Goal: Task Accomplishment & Management: Use online tool/utility

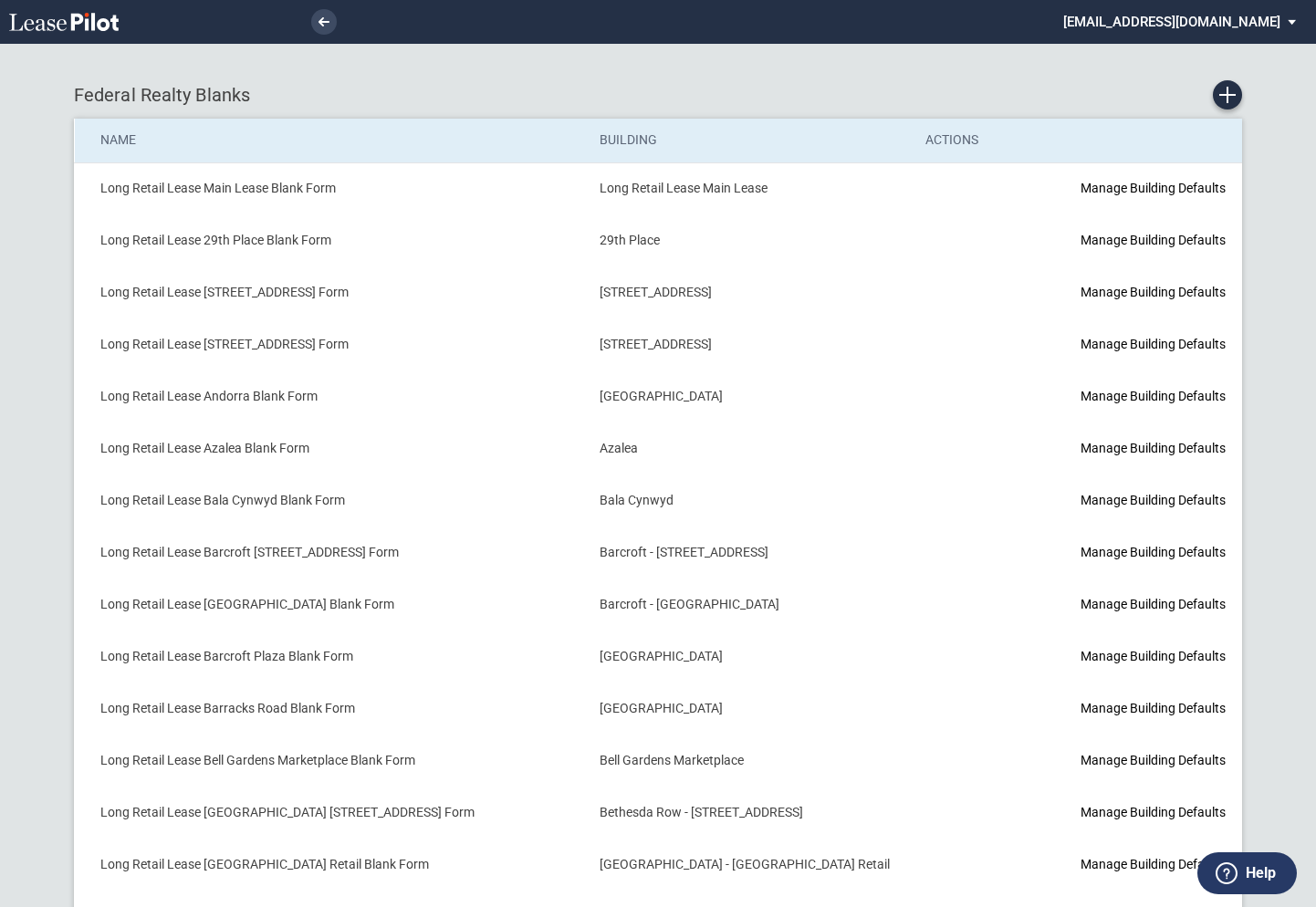
scroll to position [535, 0]
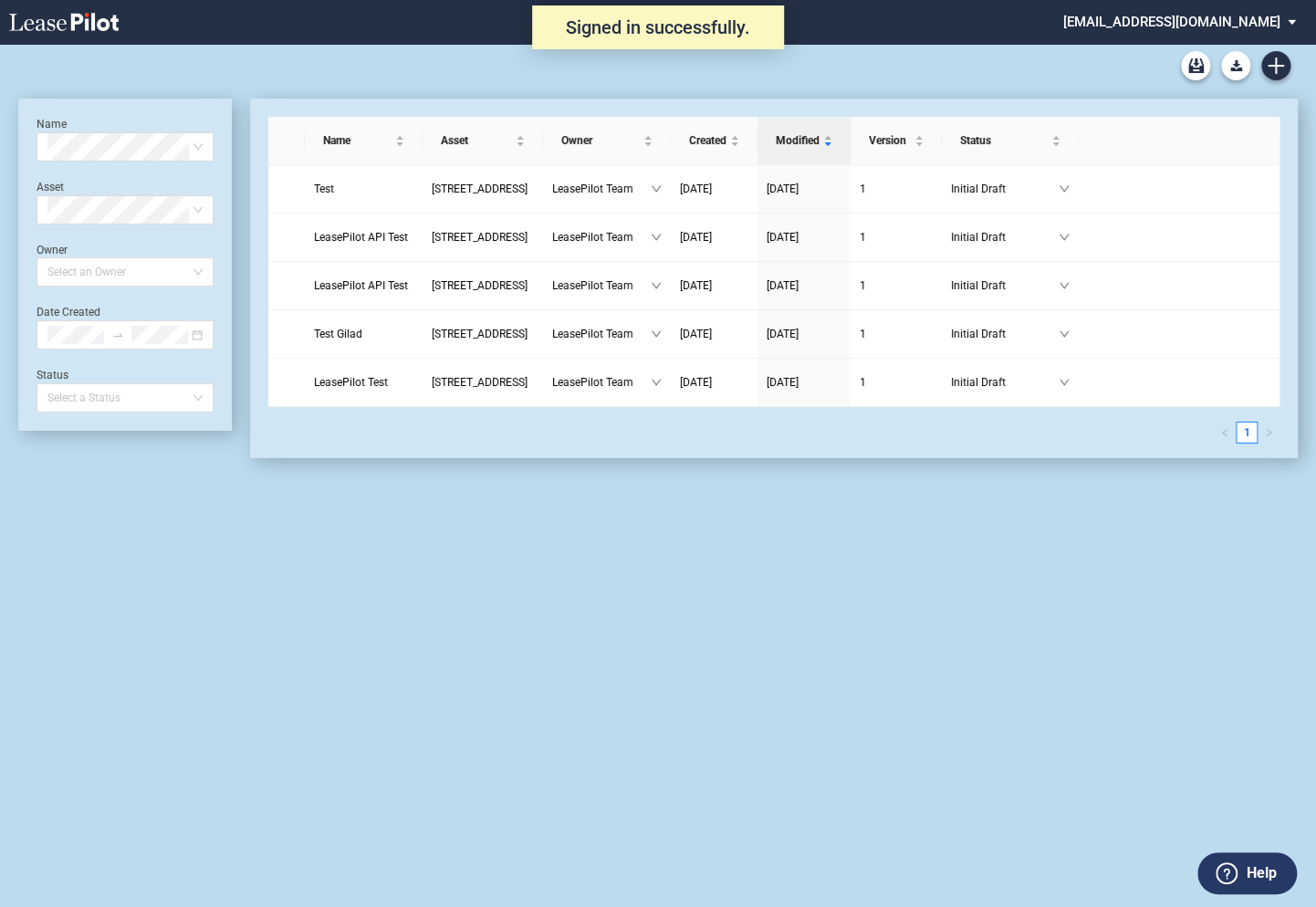
click at [1172, 19] on md-select "admin@leasepilot.co Super Admin Area Admin Area Settings Sign Out" at bounding box center [1186, 20] width 250 height 41
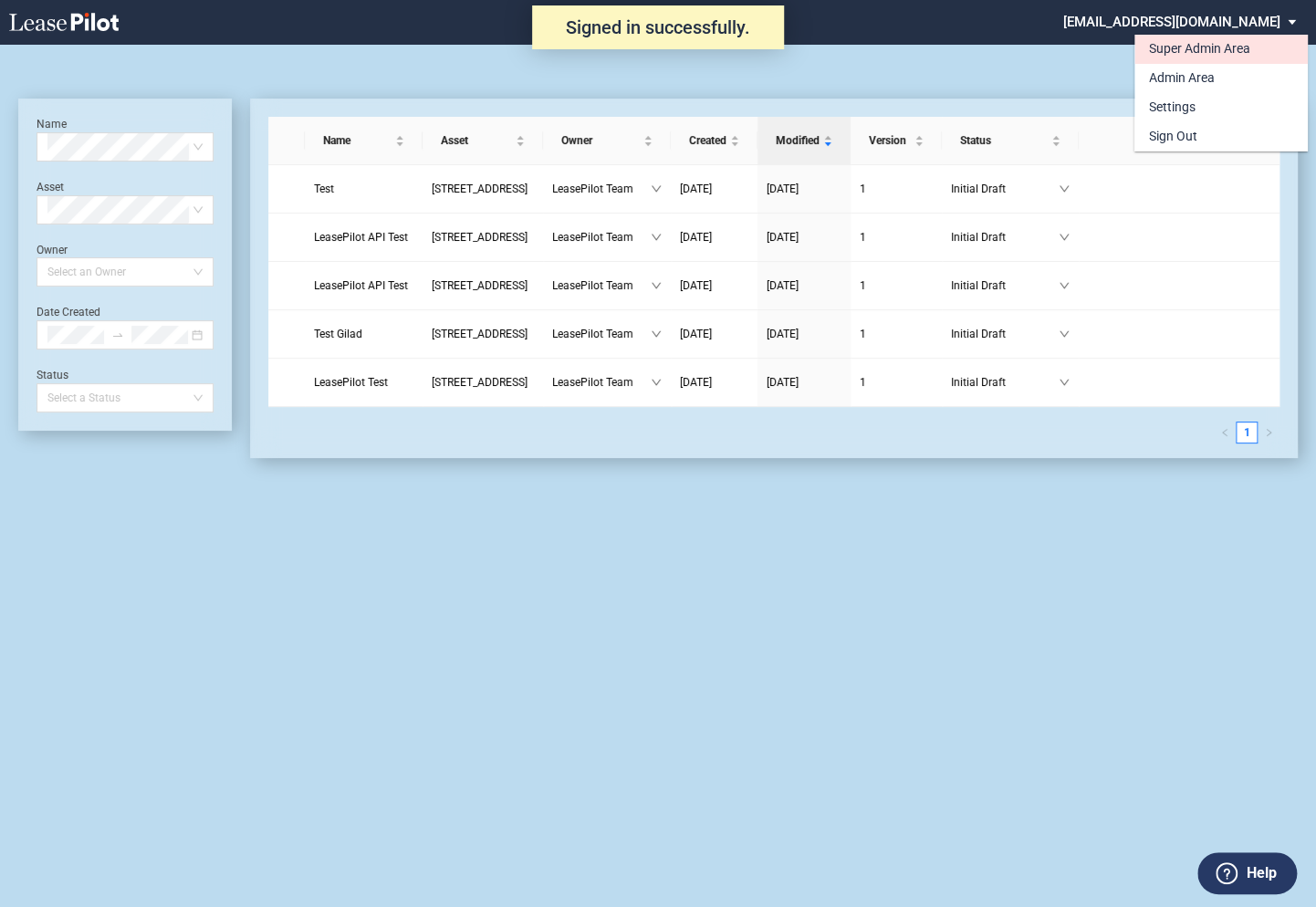
click at [1161, 46] on div "Super Admin Area" at bounding box center [1200, 50] width 102 height 18
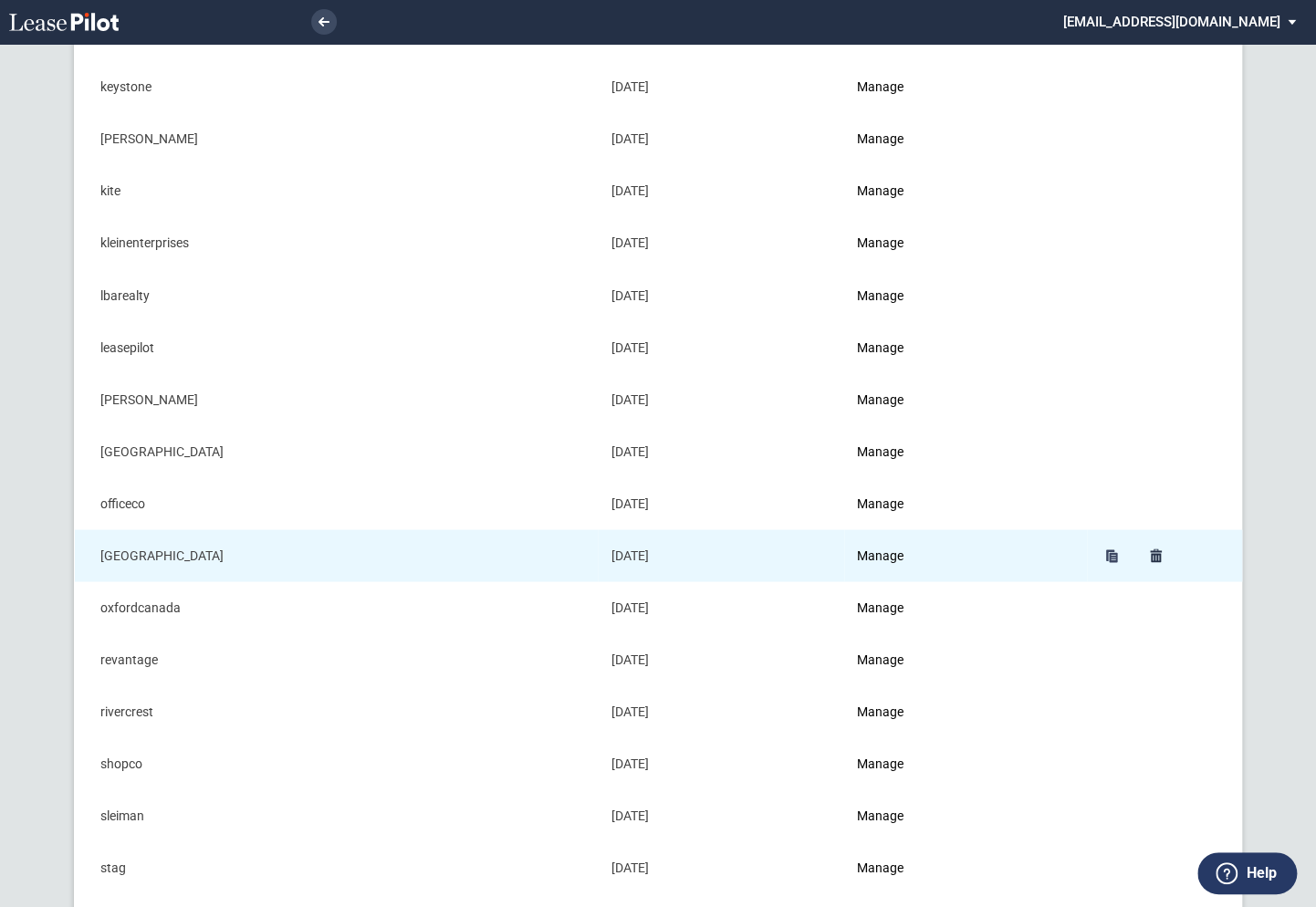
scroll to position [1553, 0]
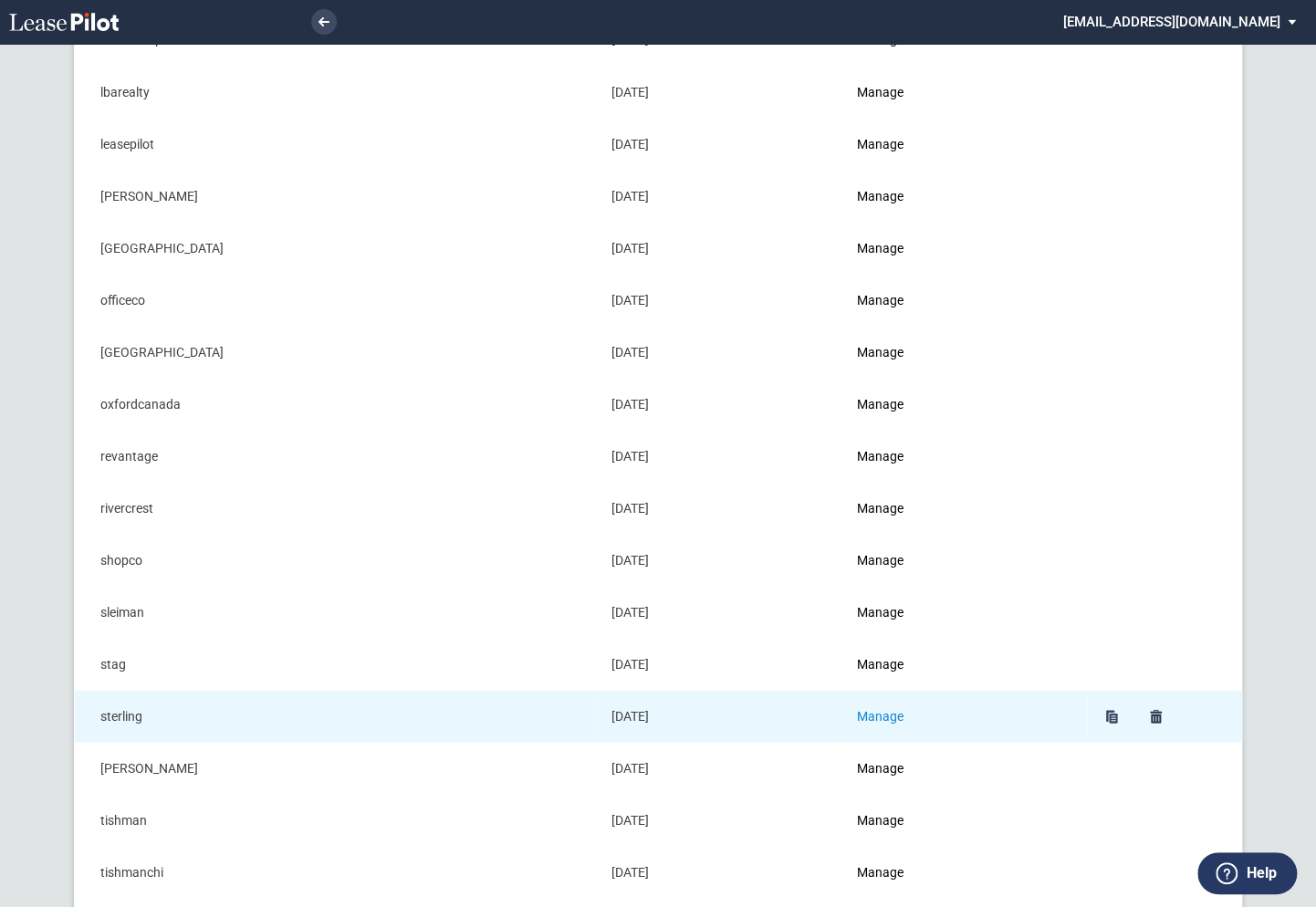
click at [903, 708] on link "Manage" at bounding box center [879, 715] width 46 height 15
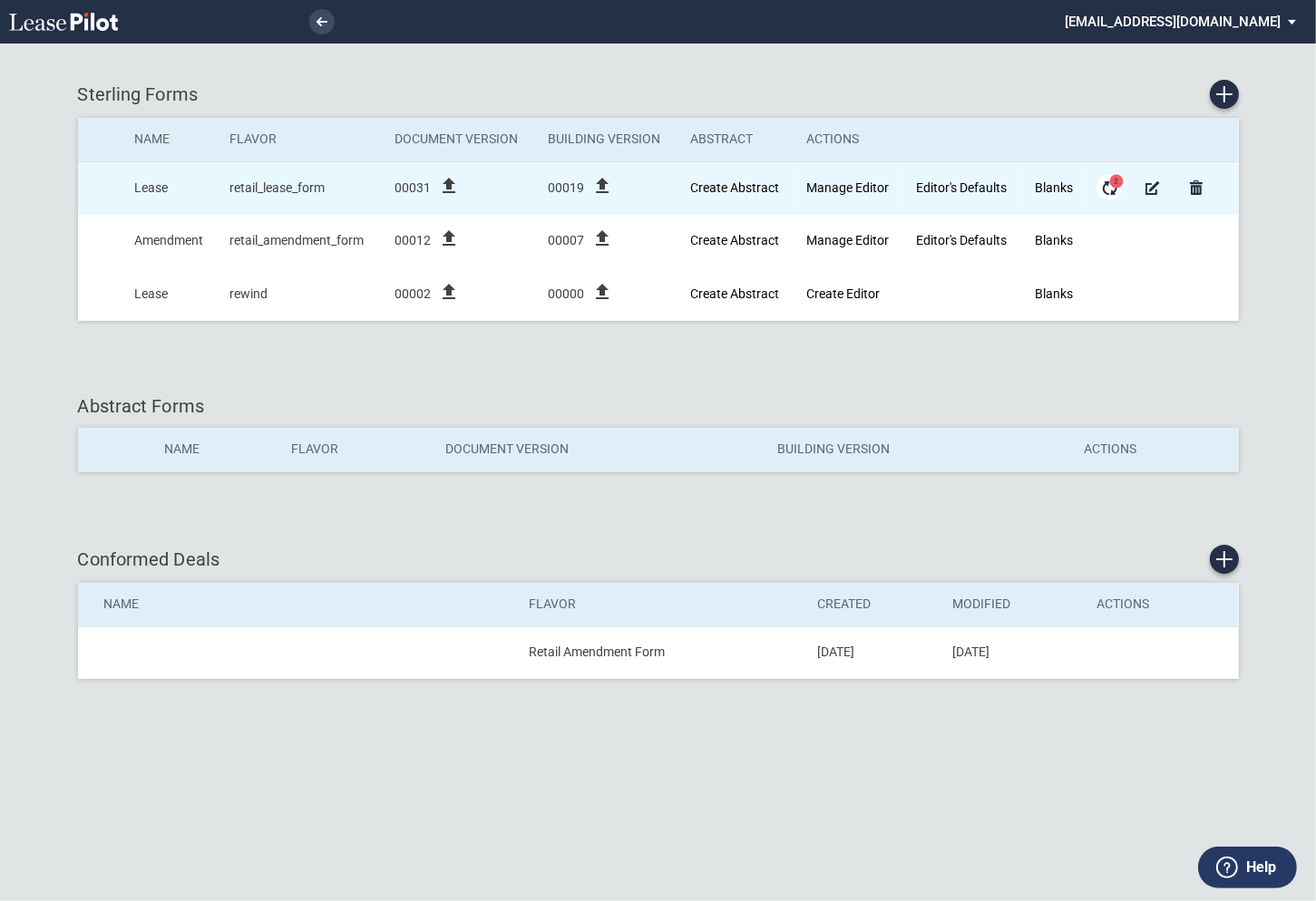
click at [1109, 192] on md-icon "Form Updates" at bounding box center [1109, 188] width 22 height 22
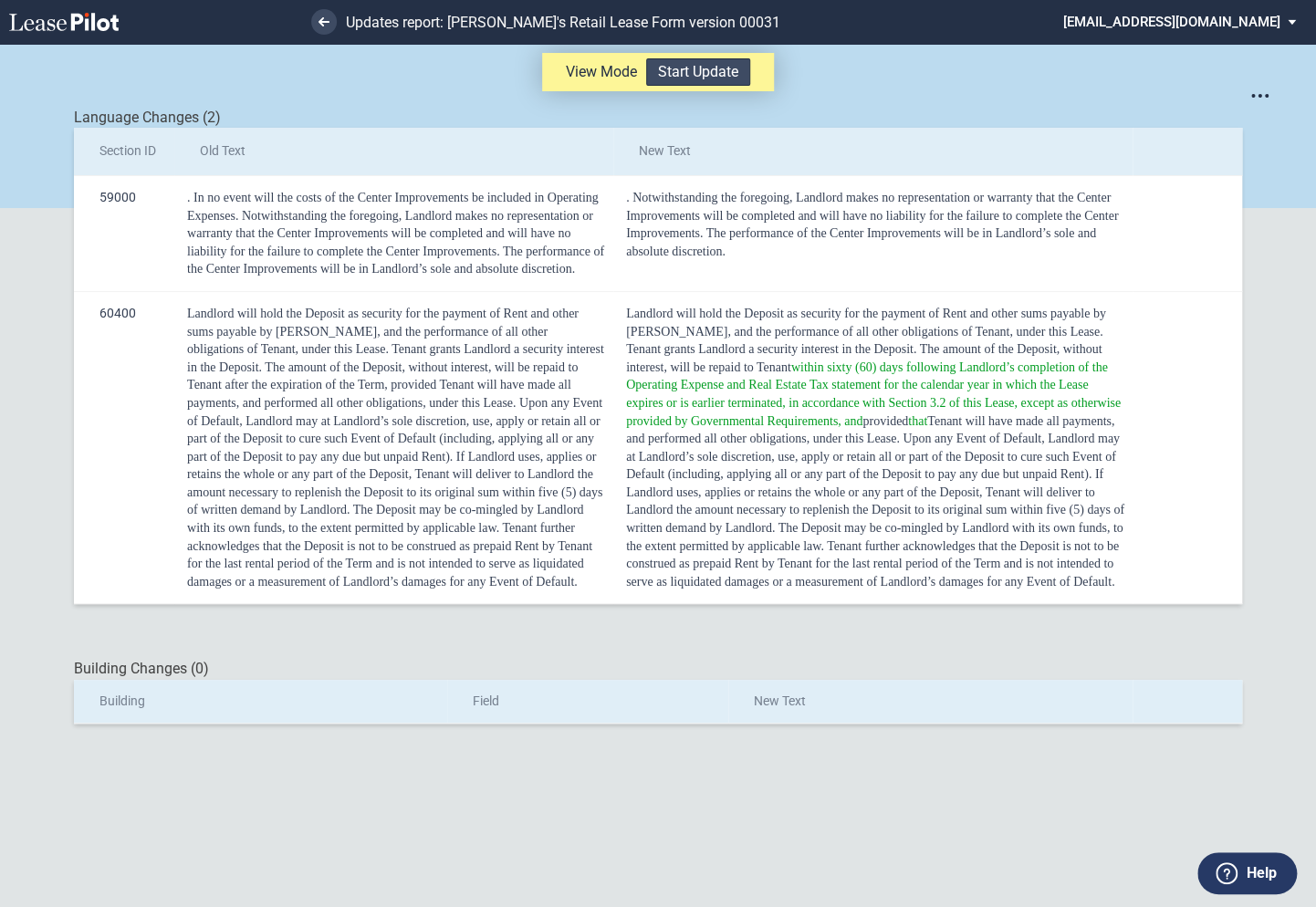
click at [690, 76] on button "Start Update" at bounding box center [698, 72] width 104 height 28
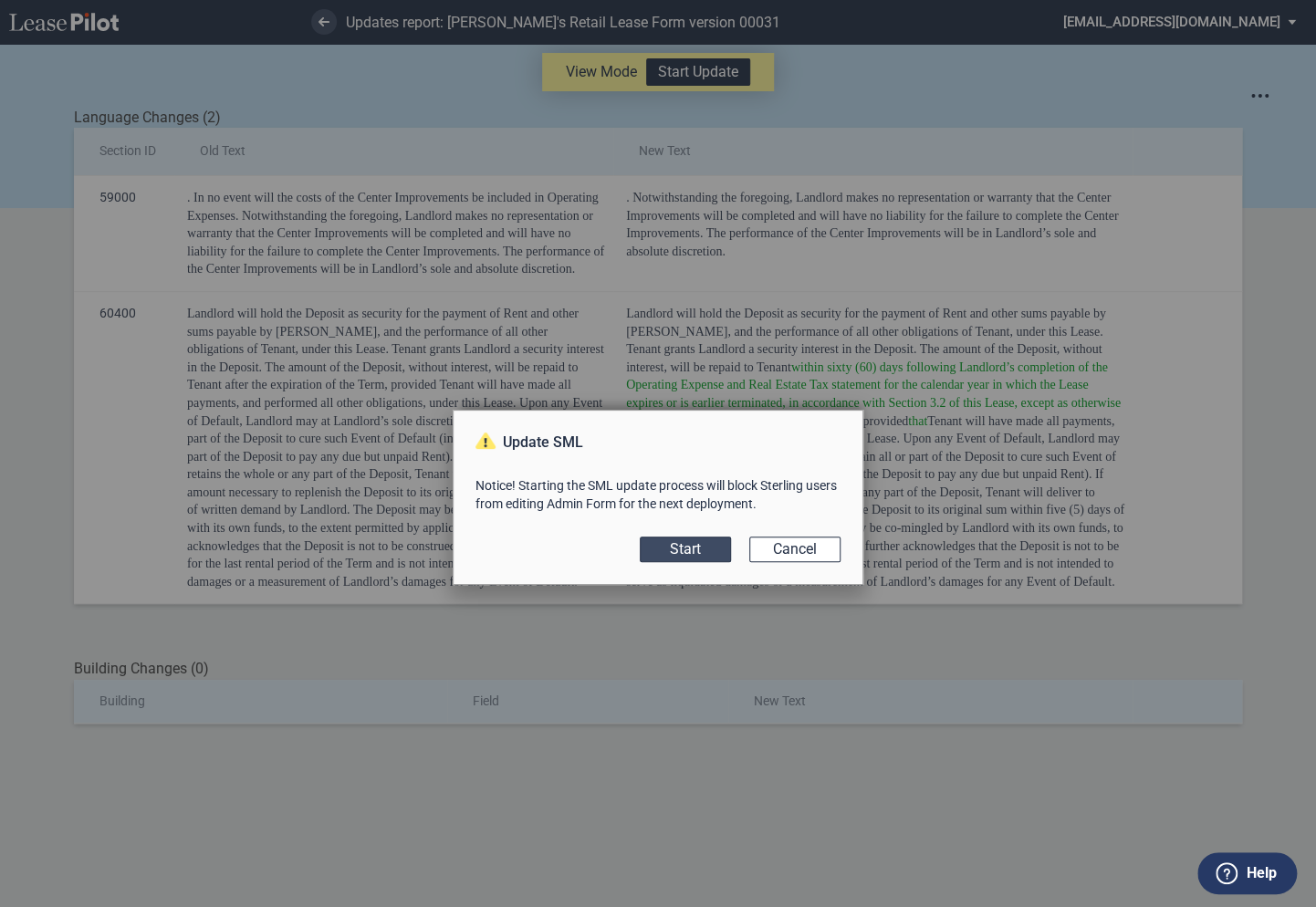
click at [697, 547] on button "Start" at bounding box center [685, 549] width 91 height 26
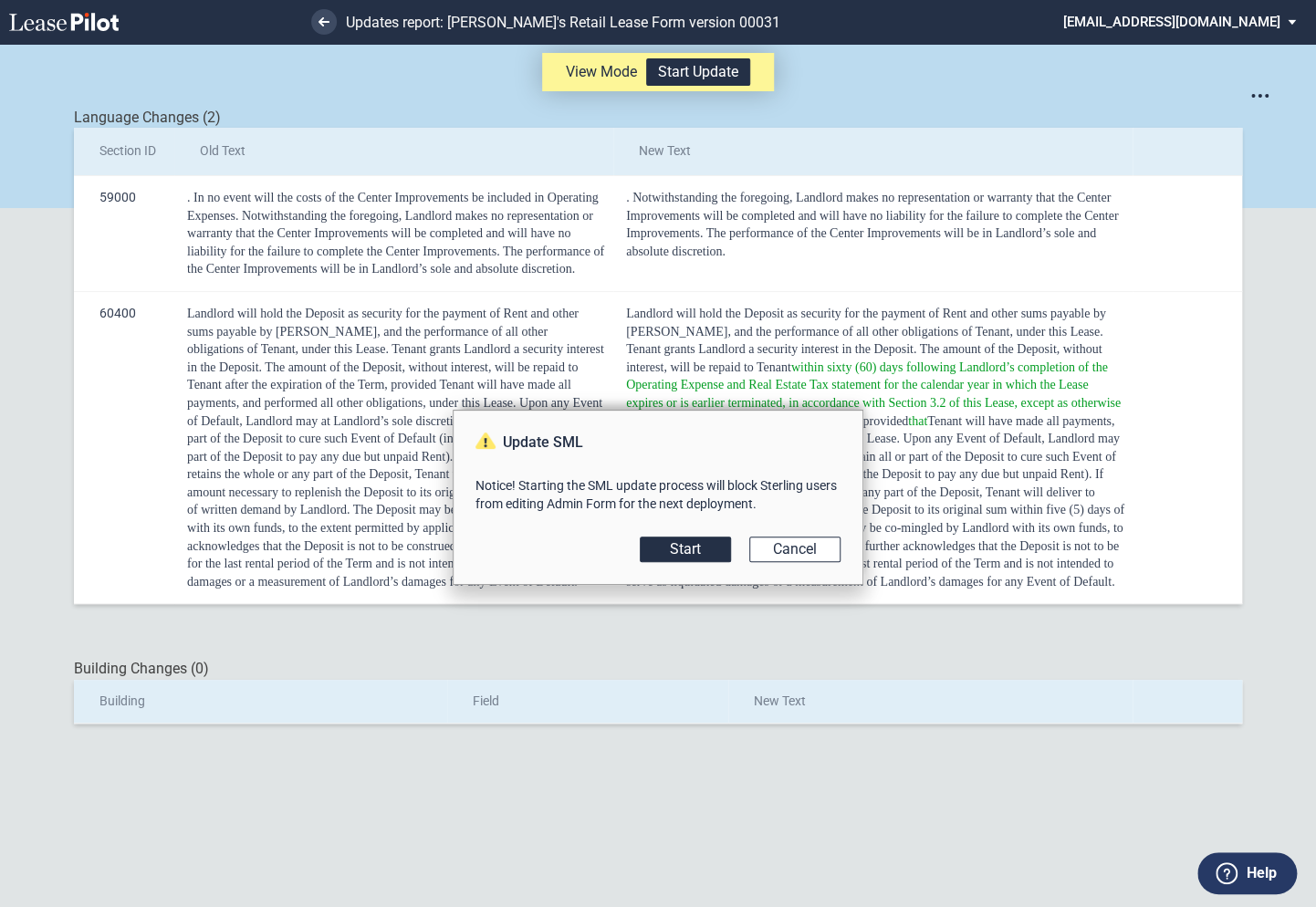
scroll to position [43, 0]
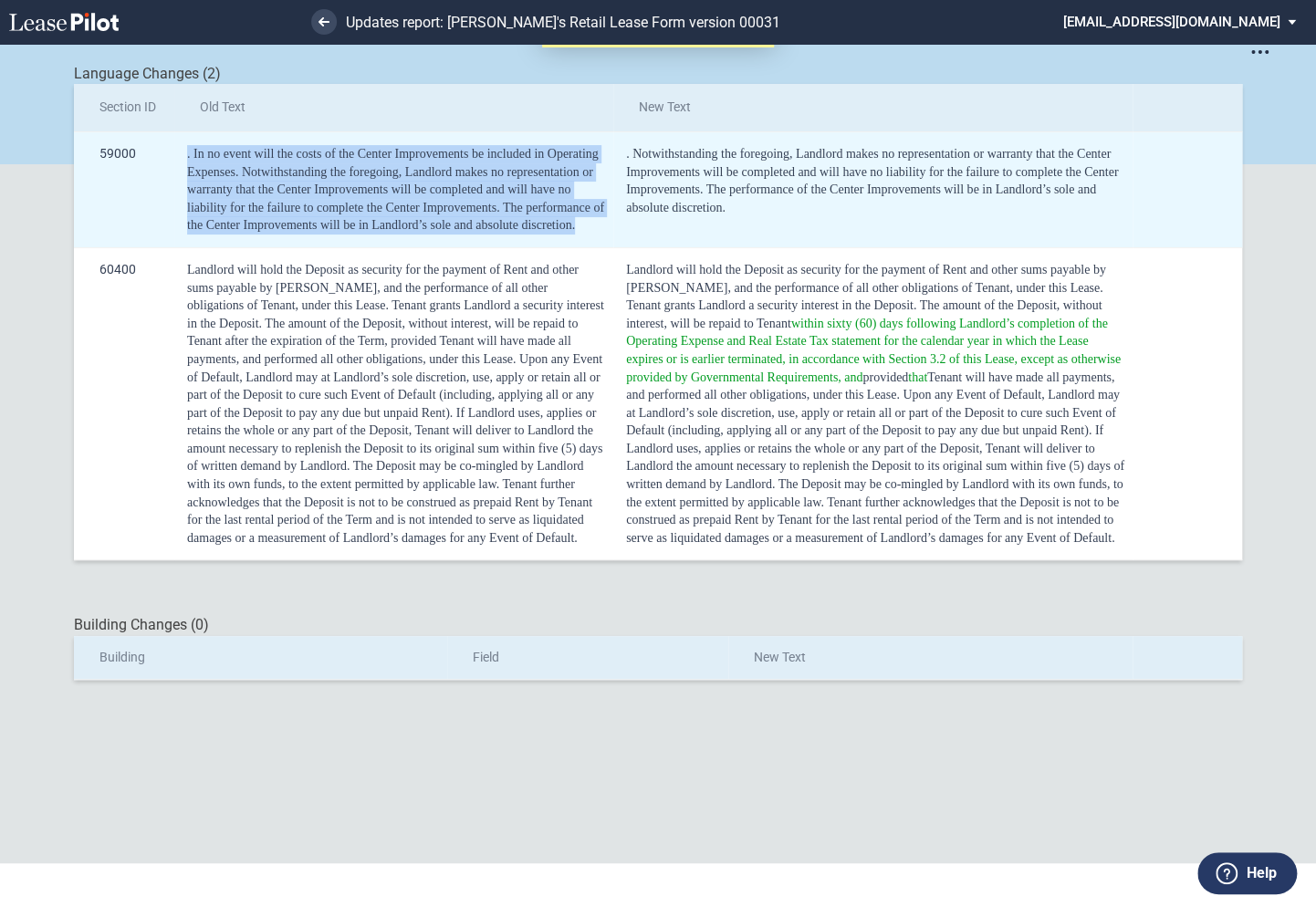
drag, startPoint x: 594, startPoint y: 229, endPoint x: 185, endPoint y: 159, distance: 414.9
click at [185, 159] on td ". In no event will the costs of the Center Improvements be included in Operatin…" at bounding box center [394, 189] width 439 height 116
copy span ". In no event will the costs of the Center Improvements be included in Operatin…"
click at [736, 215] on div ". Notwithstanding the foregoing, Landlord makes no representation or warranty t…" at bounding box center [876, 180] width 500 height 71
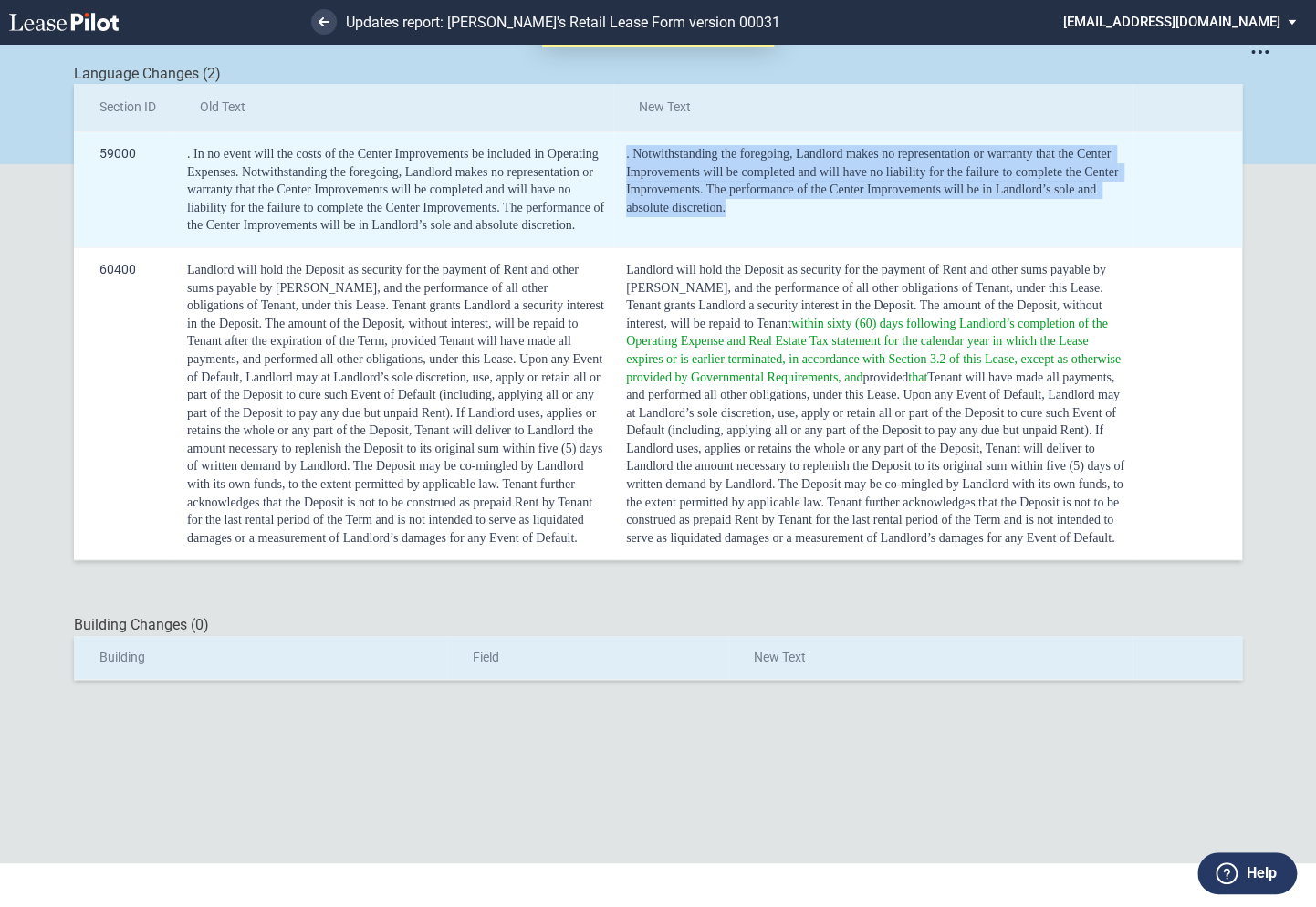
drag, startPoint x: 735, startPoint y: 214, endPoint x: 624, endPoint y: 151, distance: 127.6
click at [624, 151] on td ". Notwithstanding the foregoing, Landlord makes no representation or warranty t…" at bounding box center [872, 189] width 520 height 116
copy span ". Notwithstanding the foregoing, Landlord makes no representation or warranty t…"
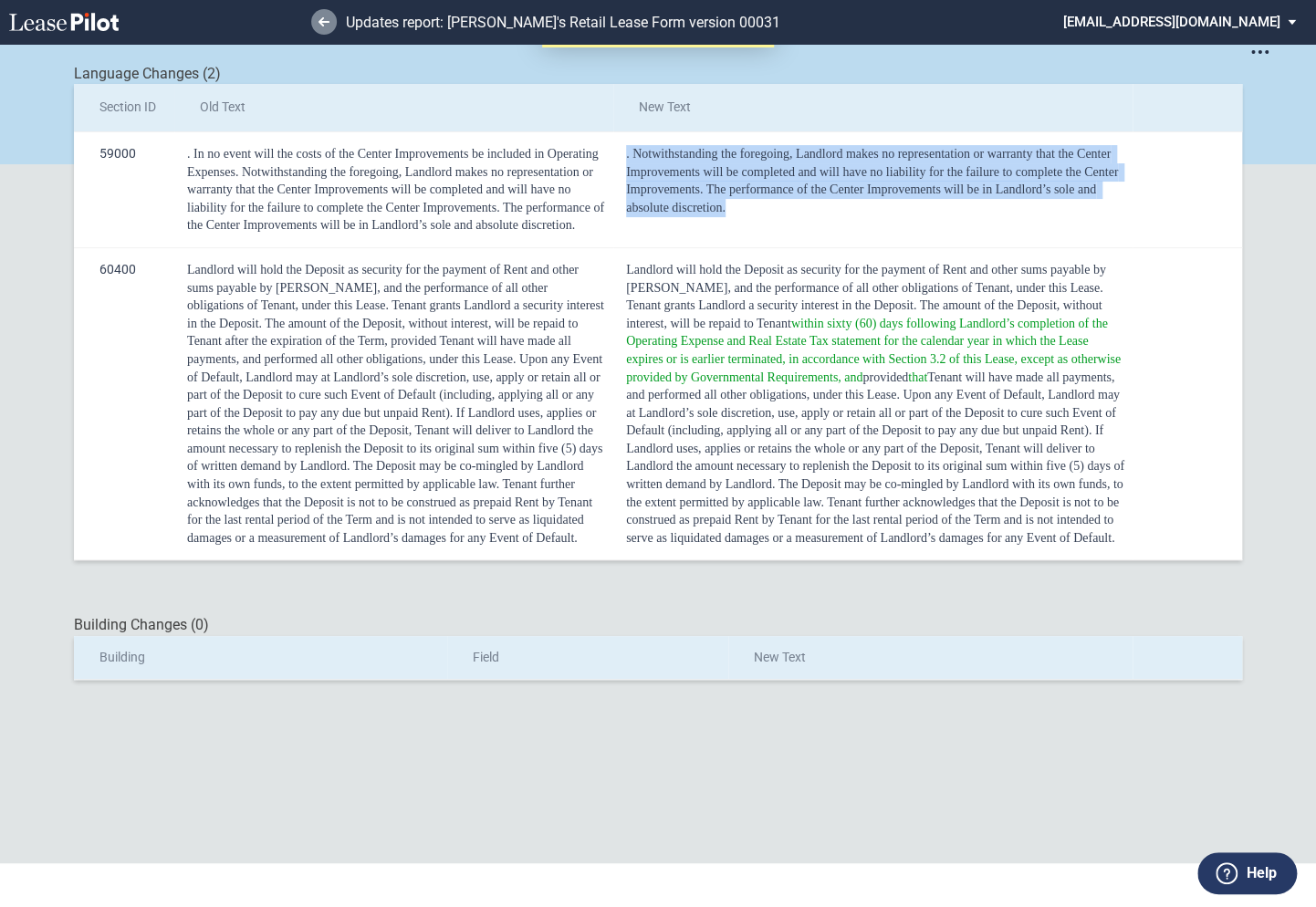
click at [326, 30] on link at bounding box center [324, 22] width 26 height 26
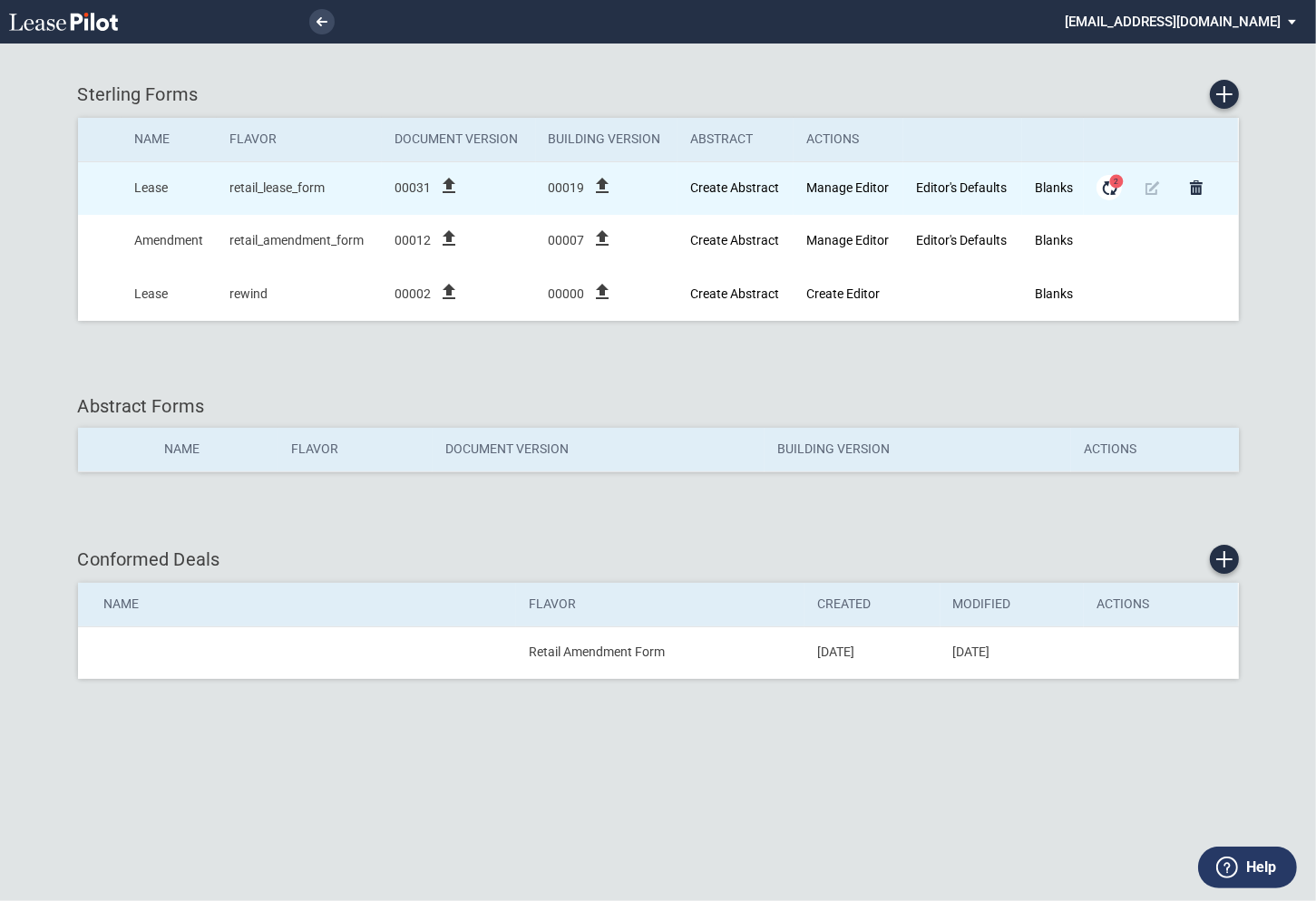
click at [1109, 187] on md-icon "Form Updates" at bounding box center [1109, 188] width 22 height 22
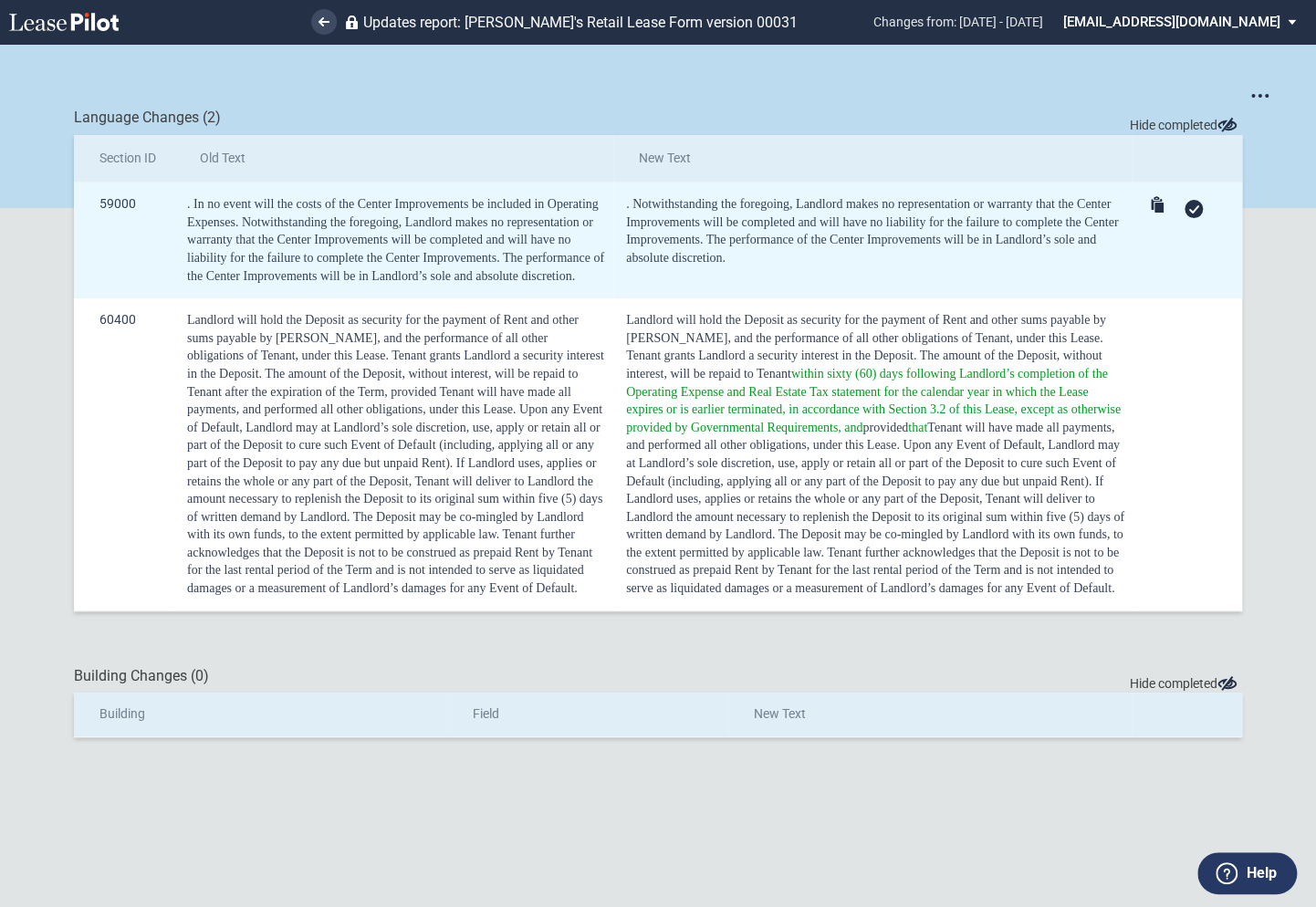
click at [1196, 210] on icon at bounding box center [1193, 209] width 11 height 8
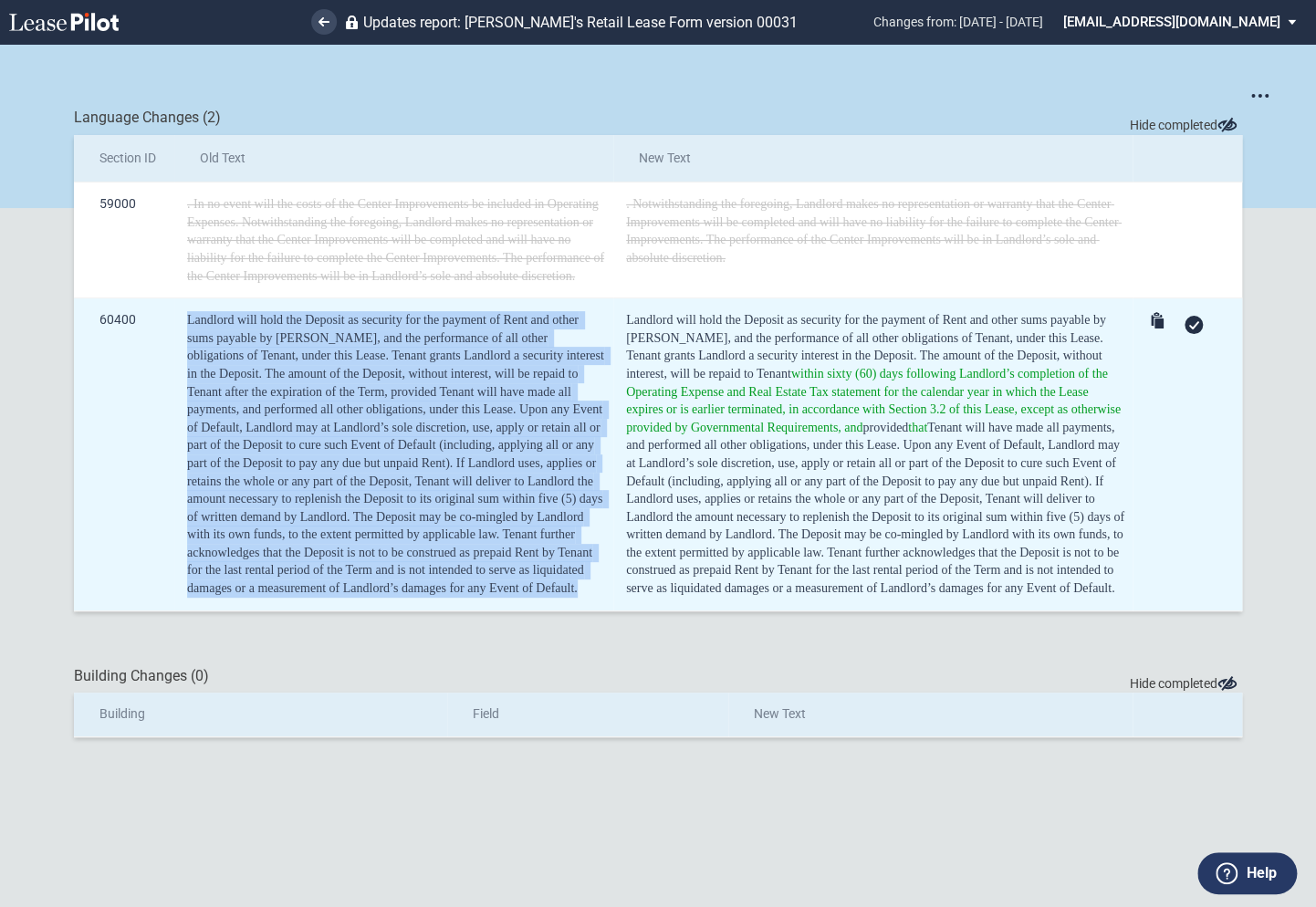
drag, startPoint x: 581, startPoint y: 589, endPoint x: 174, endPoint y: 327, distance: 484.0
click at [174, 327] on td "Landlord will hold the Deposit as security for the payment of Rent and other su…" at bounding box center [394, 454] width 439 height 313
copy div "Landlord will hold the Deposit as security for the payment of Rent and other su…"
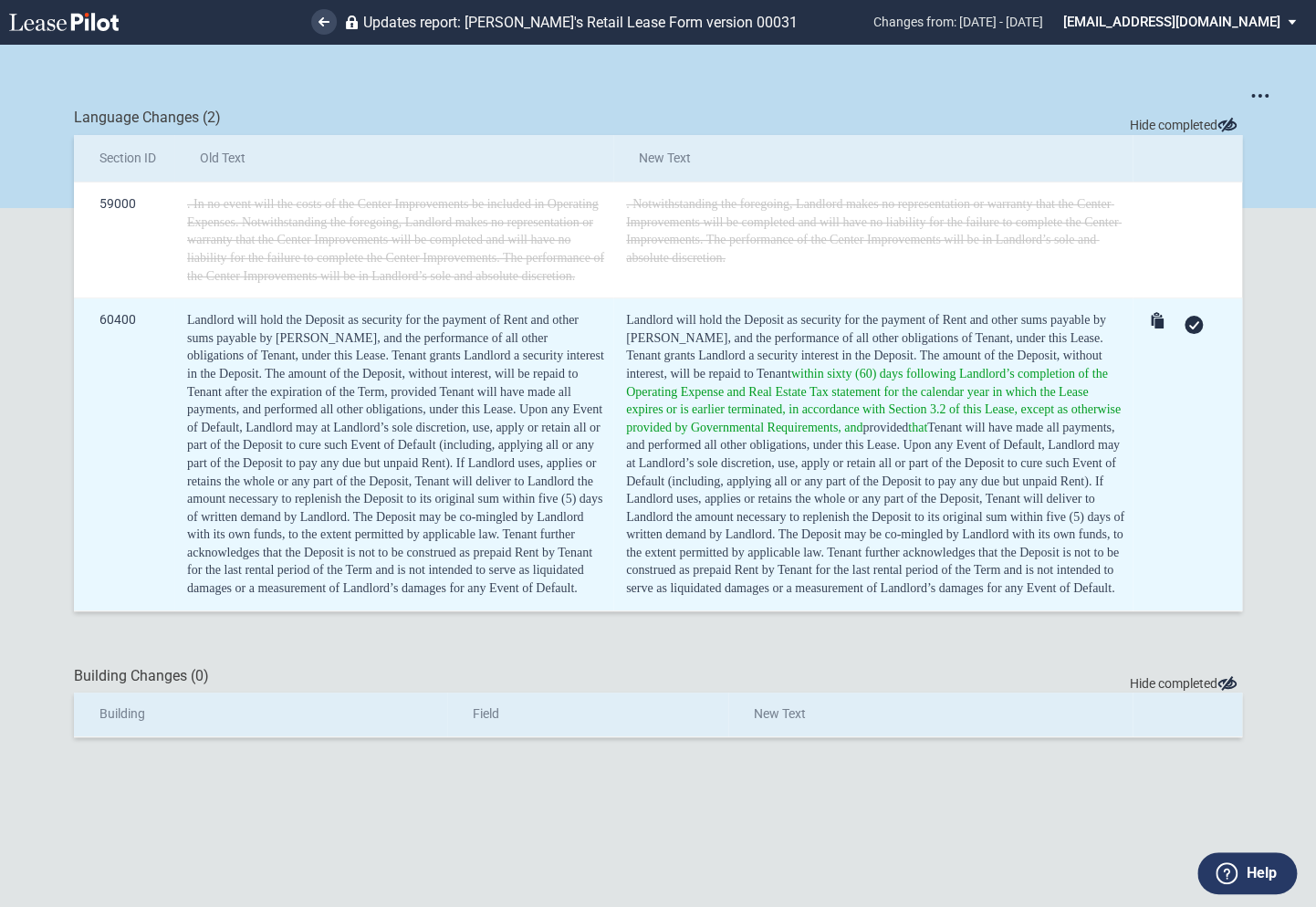
click at [739, 611] on td "Landlord will hold the Deposit as security for the payment of Rent and other su…" at bounding box center [872, 454] width 520 height 313
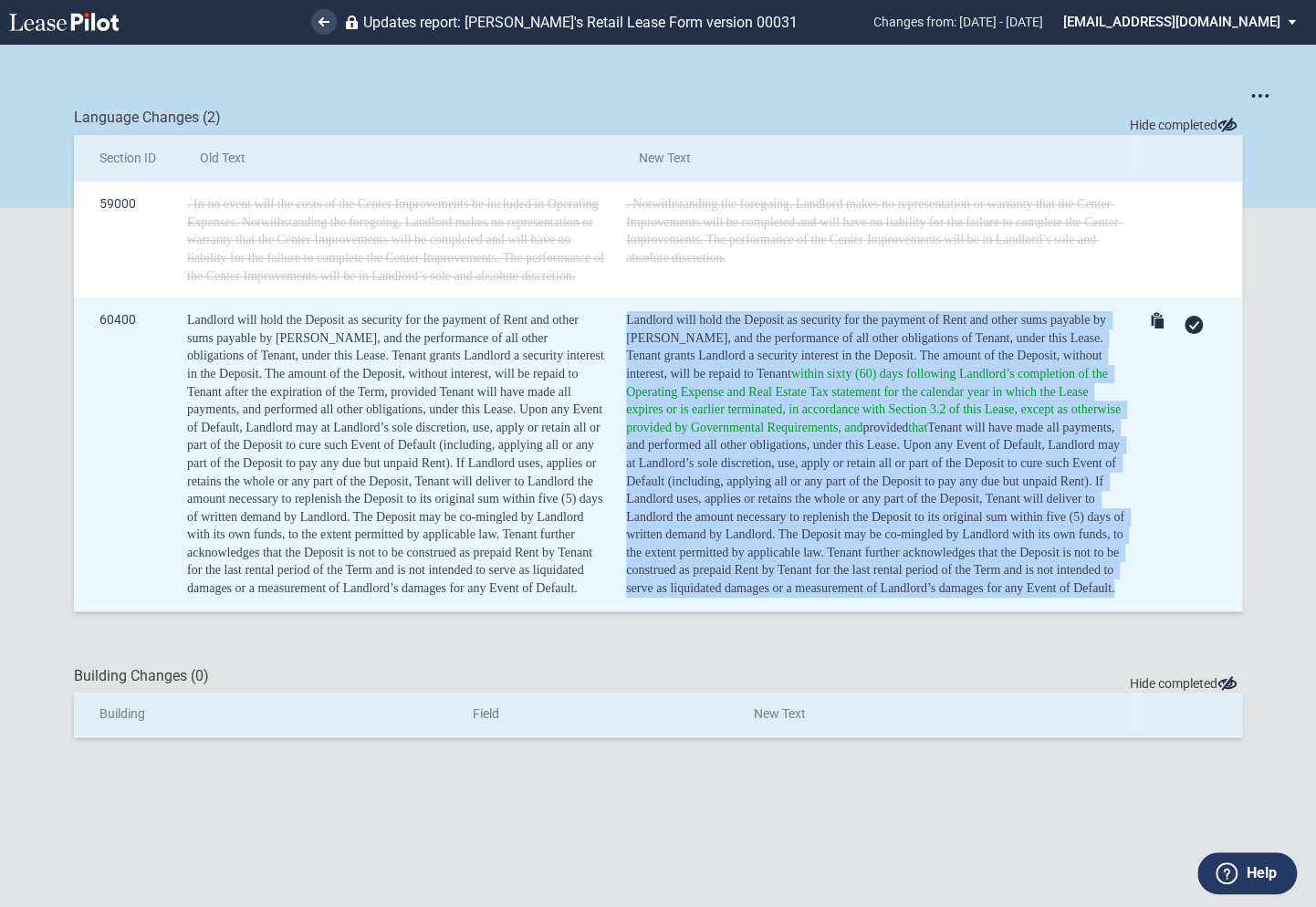
drag, startPoint x: 709, startPoint y: 614, endPoint x: 626, endPoint y: 320, distance: 305.5
click at [626, 320] on td "Landlord will hold the Deposit as security for the payment of Rent and other su…" at bounding box center [872, 454] width 520 height 313
copy div "Landlord will hold the Deposit as security for the payment of Rent and other su…"
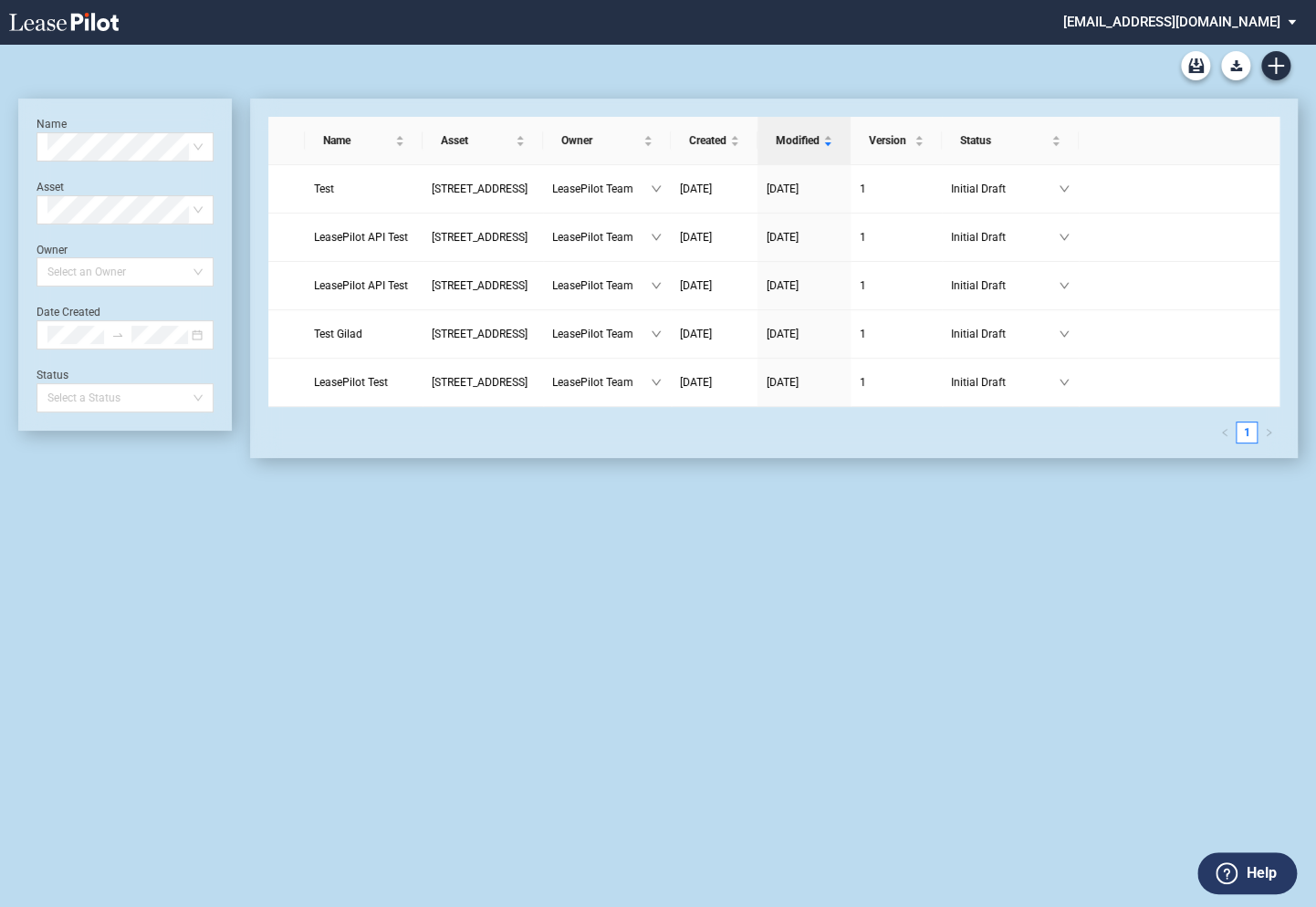
click at [1174, 24] on md-select "[EMAIL_ADDRESS][DOMAIN_NAME] Super Admin Area Admin Area Settings Sign Out" at bounding box center [1186, 20] width 250 height 41
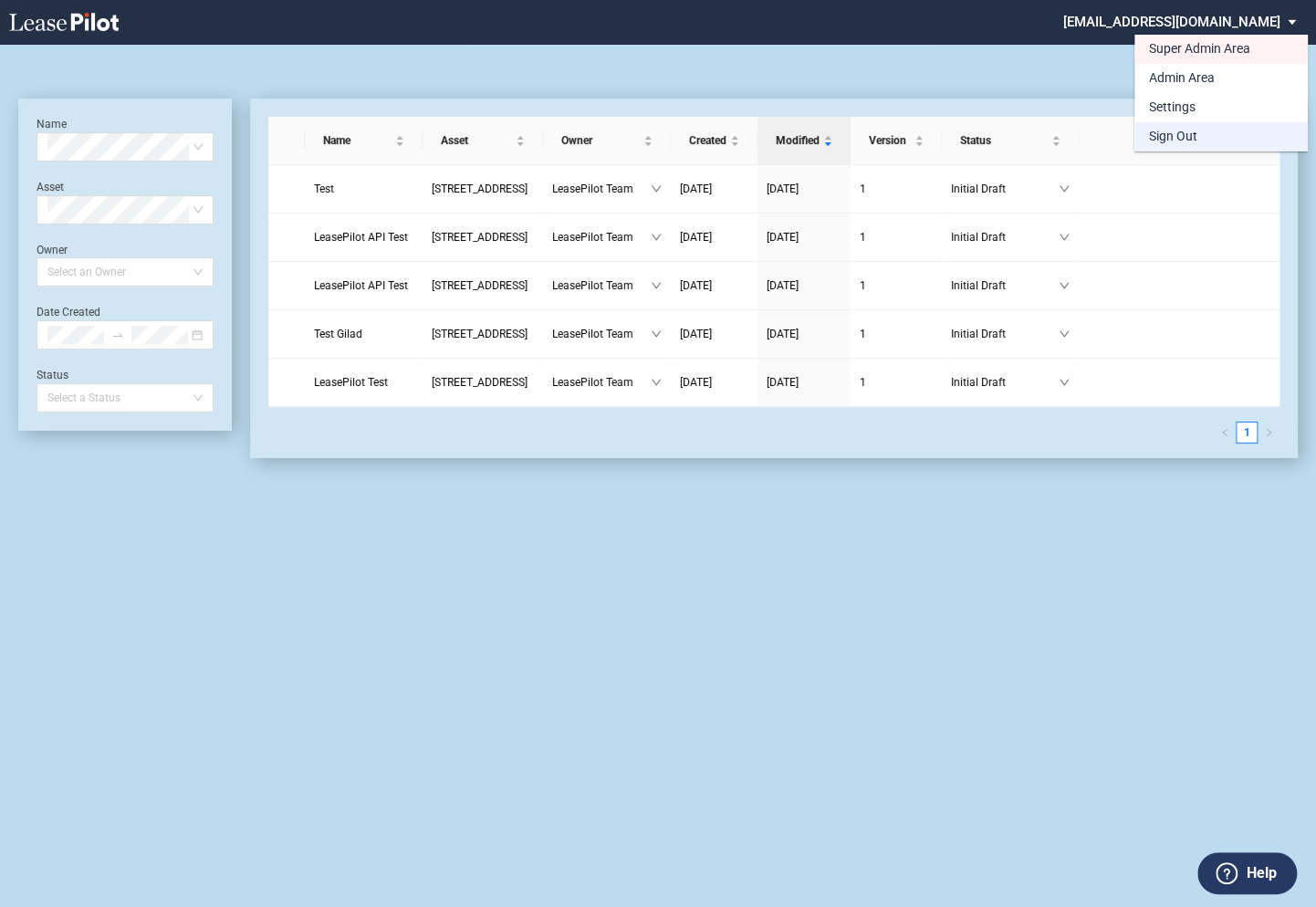
click at [1164, 135] on div "Sign Out" at bounding box center [1173, 137] width 48 height 18
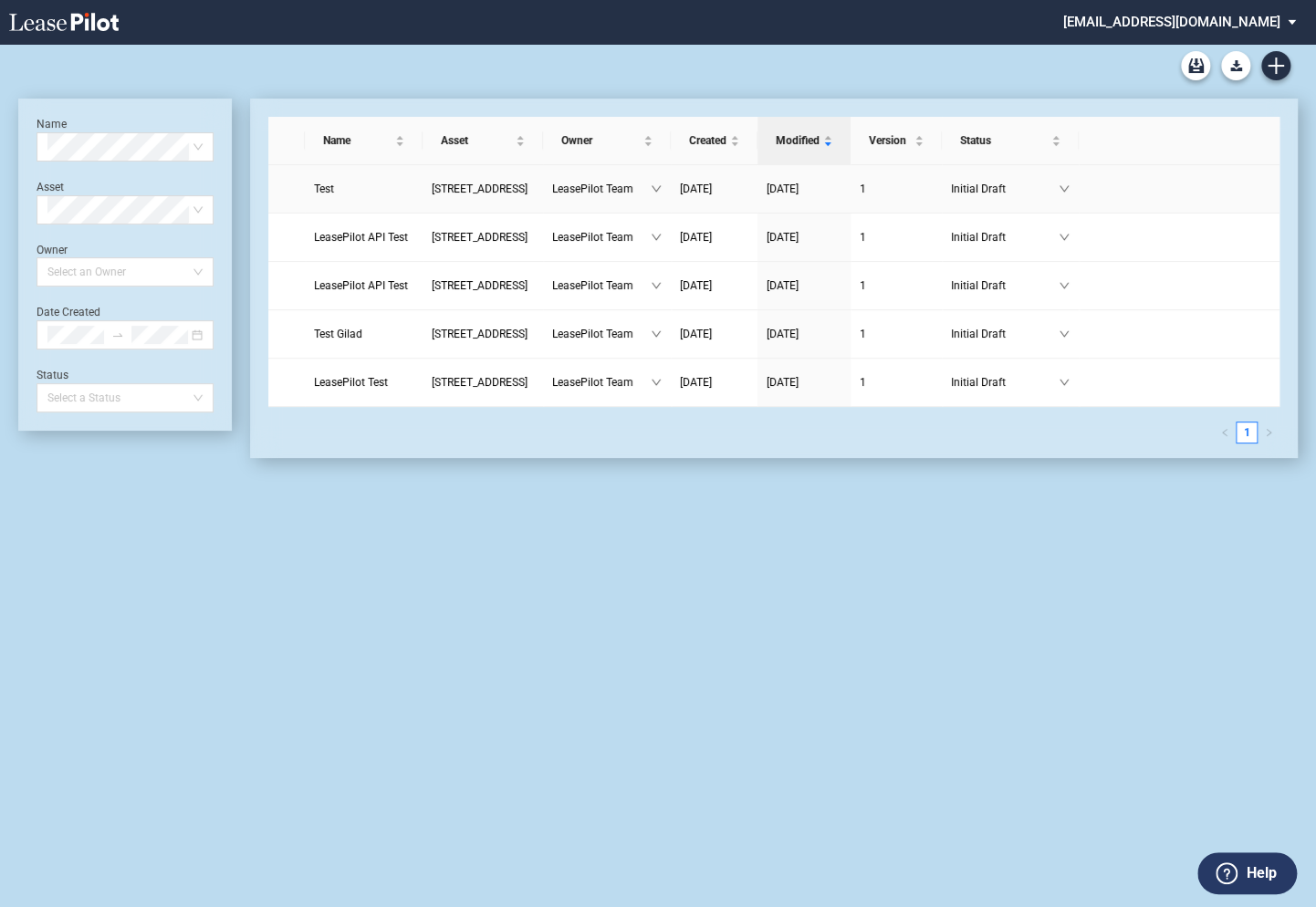
scroll to position [43, 0]
